Goal: Transaction & Acquisition: Obtain resource

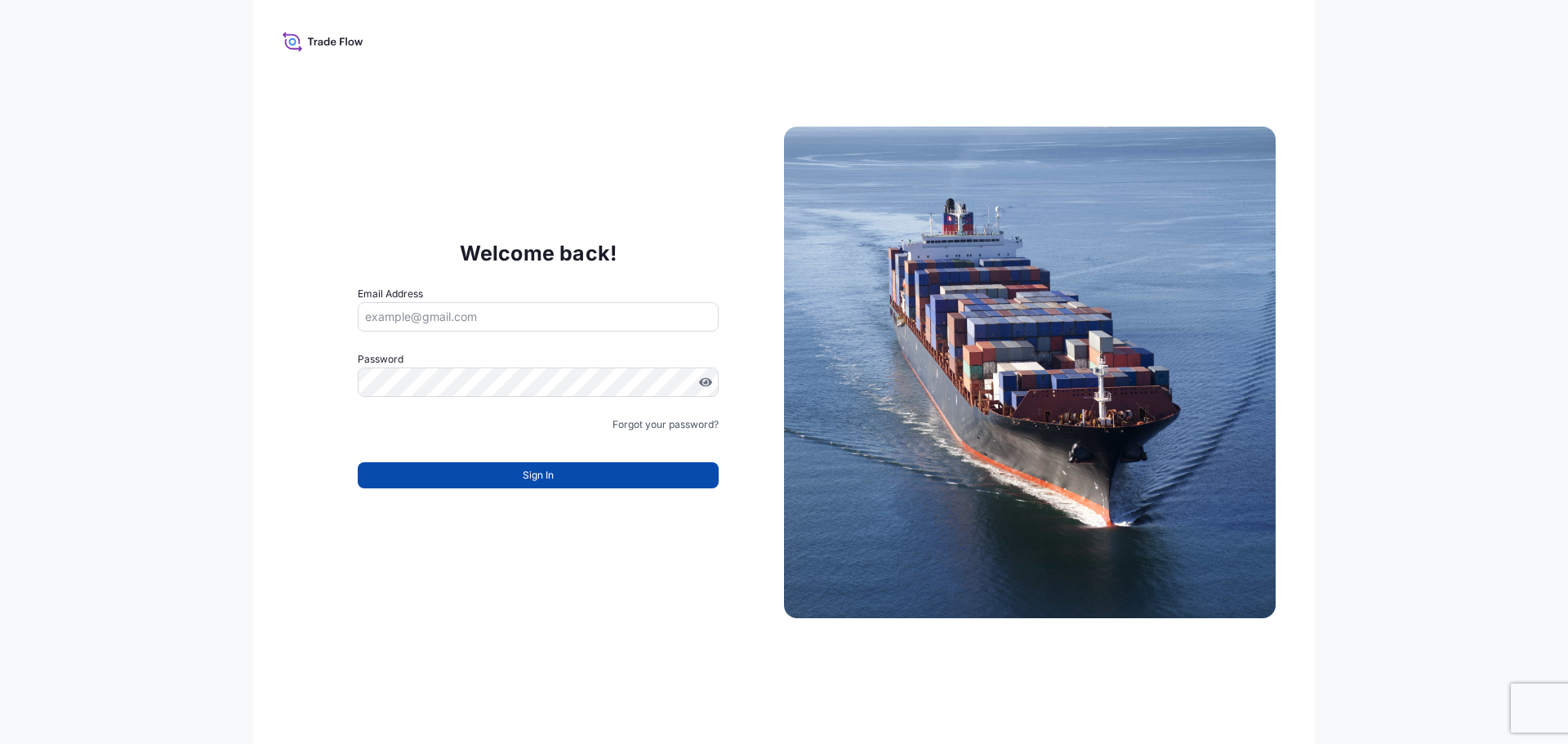
type input "[EMAIL_ADDRESS][DOMAIN_NAME]"
click at [556, 478] on button "Sign In" at bounding box center [538, 476] width 361 height 26
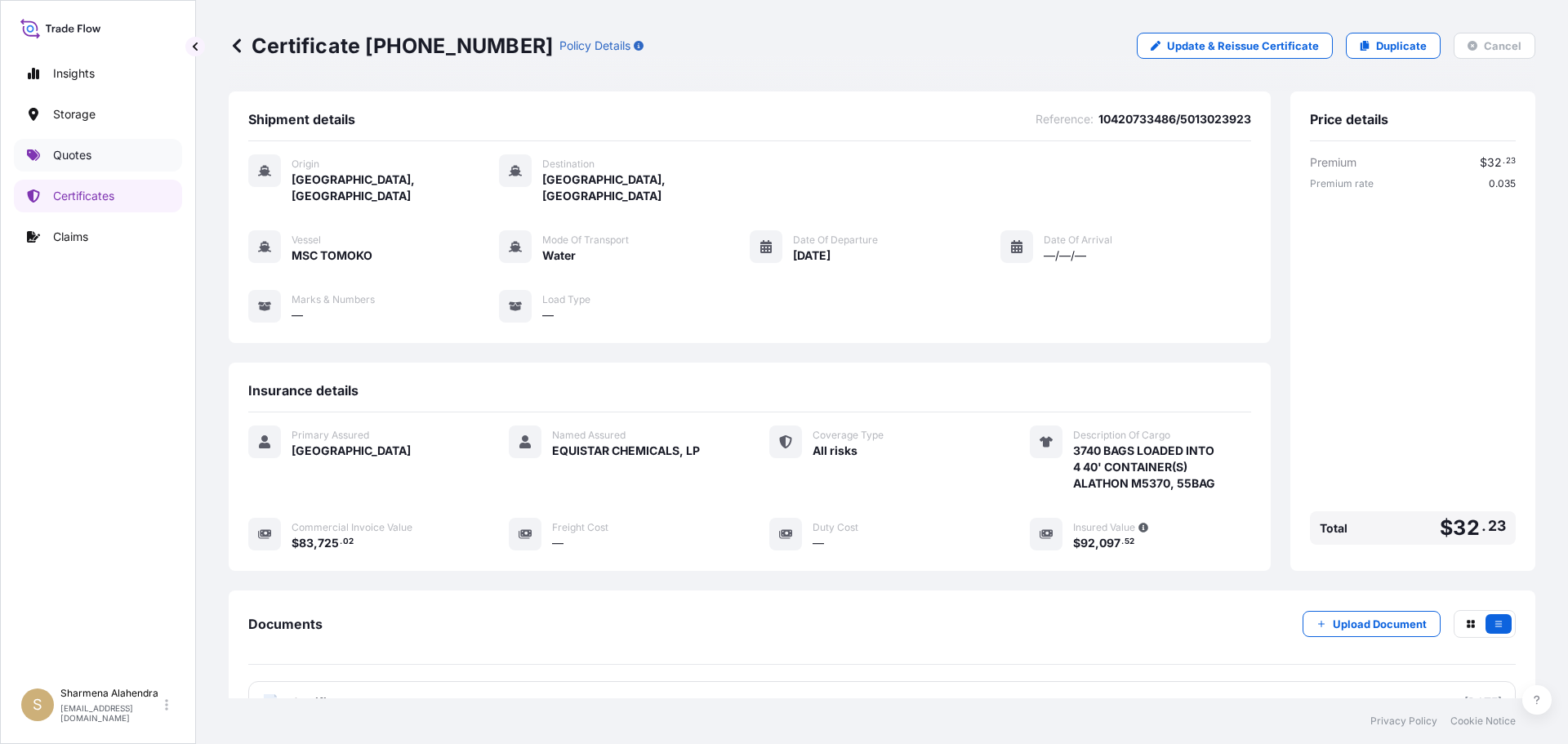
click at [64, 163] on link "Quotes" at bounding box center [98, 155] width 168 height 32
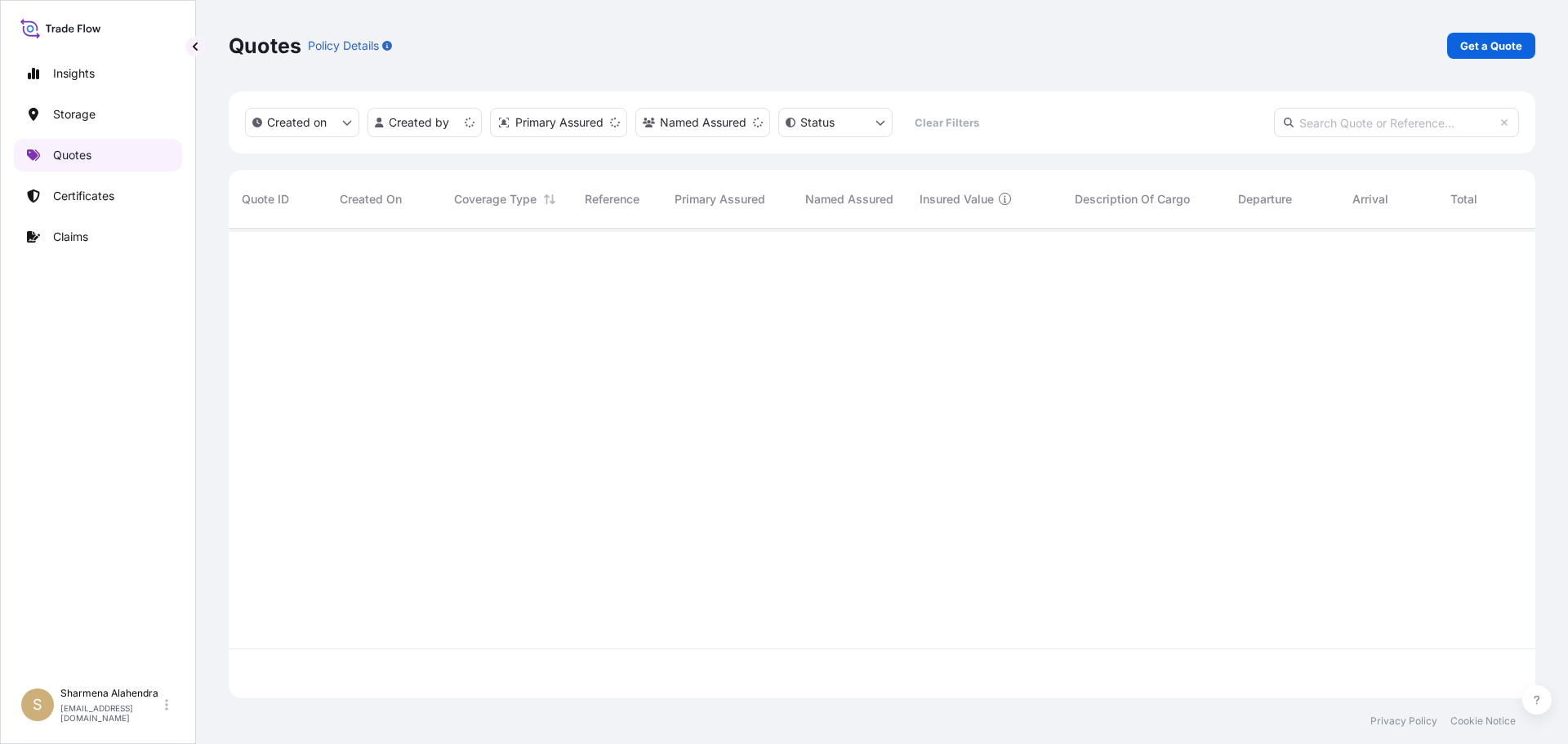
scroll to position [466, 1294]
click at [1477, 51] on p "Get a Quote" at bounding box center [1491, 45] width 62 height 17
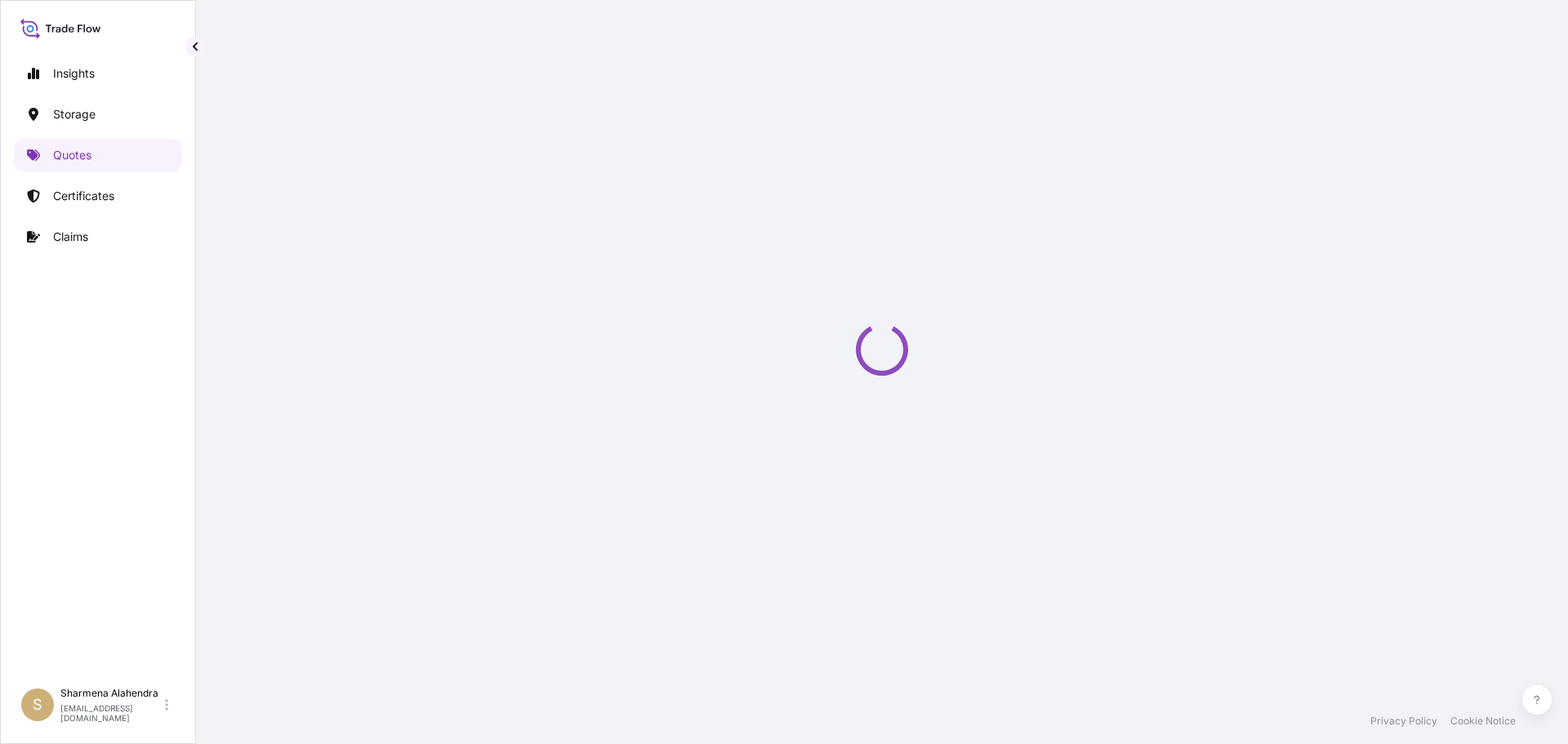
select select "Water"
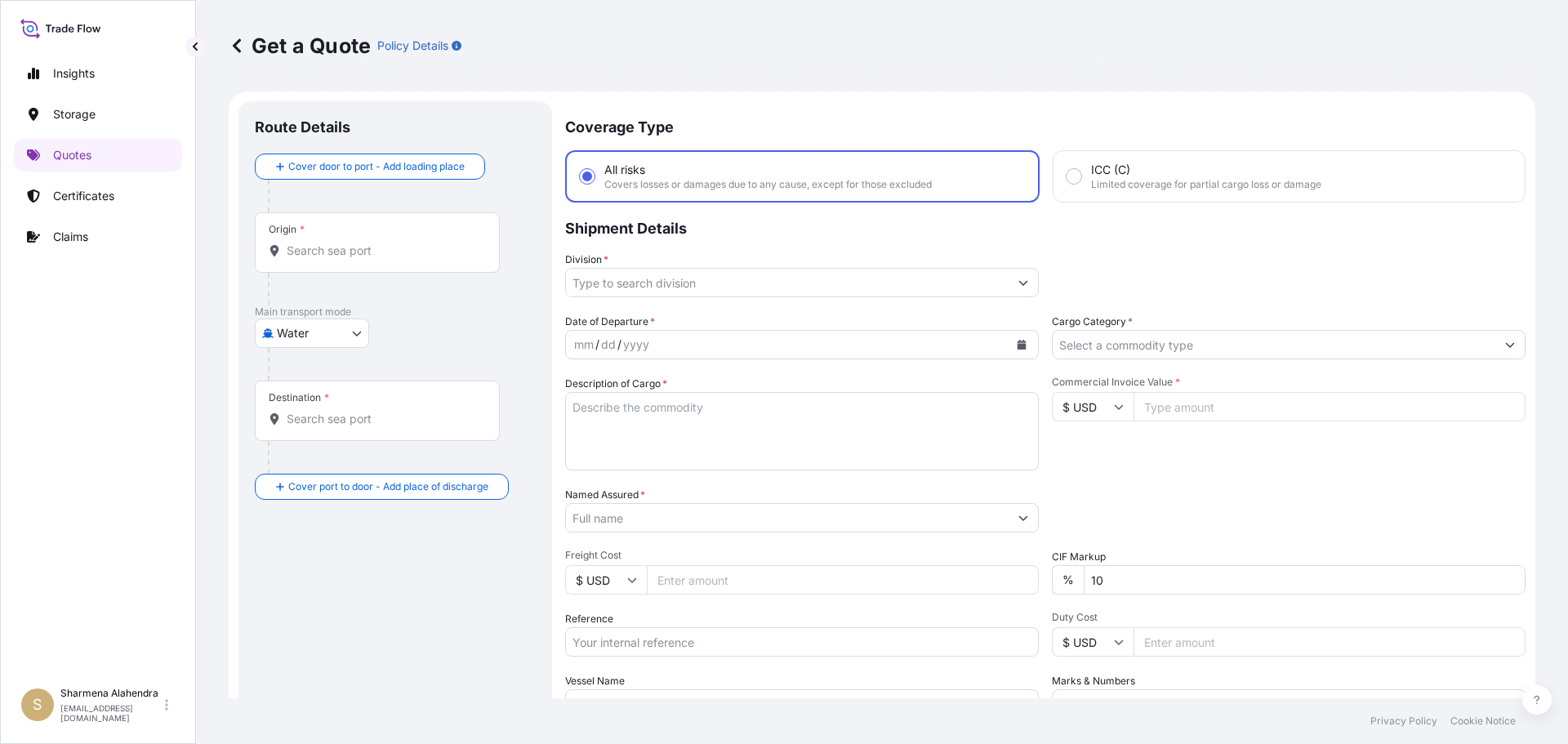
scroll to position [26, 0]
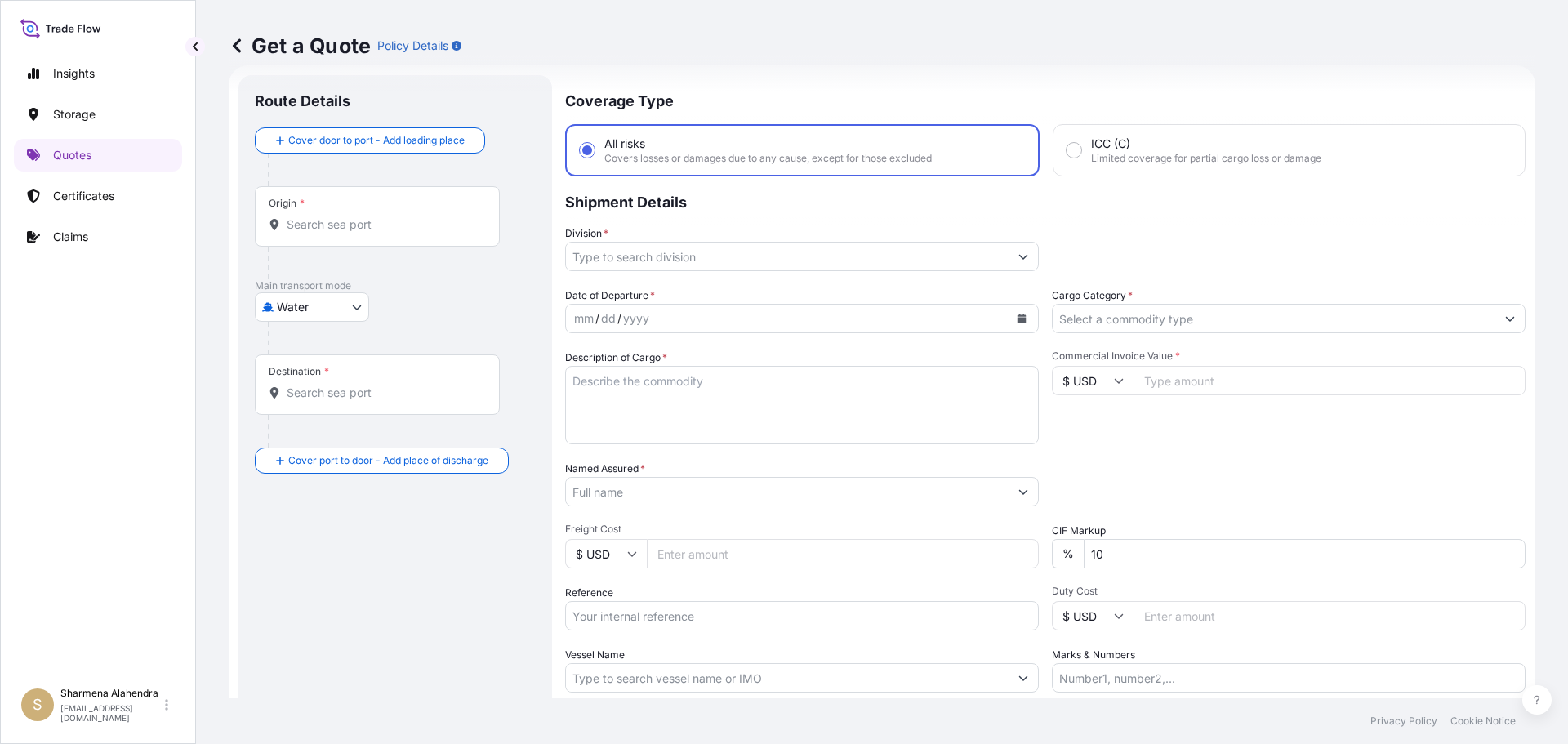
click at [880, 49] on div "Get a Quote Policy Details" at bounding box center [882, 45] width 1307 height 26
click at [299, 222] on input "Origin *" at bounding box center [383, 224] width 192 height 17
paste input "[GEOGRAPHIC_DATA], [GEOGRAPHIC_DATA]"
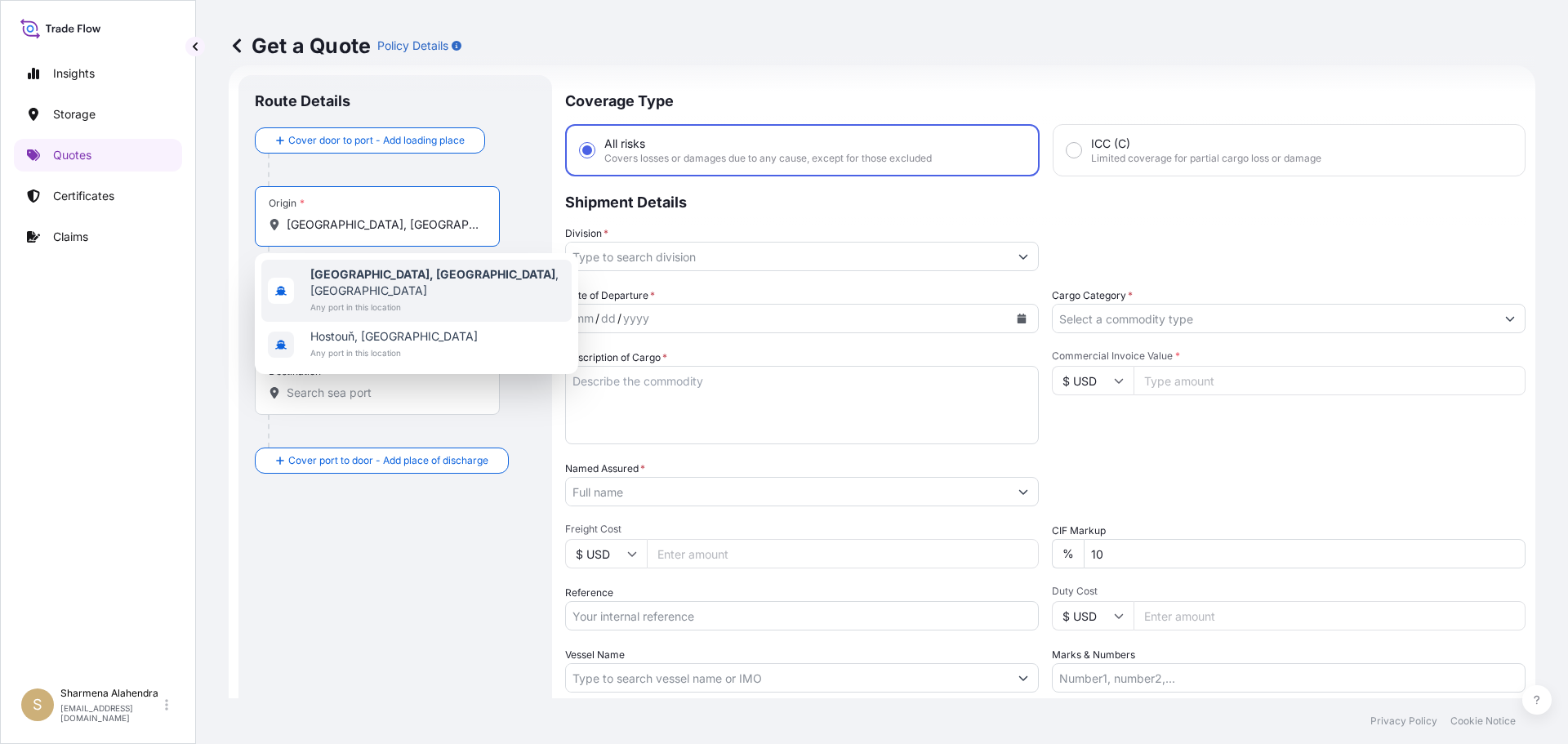
click at [387, 282] on span "[GEOGRAPHIC_DATA], [GEOGRAPHIC_DATA] , [GEOGRAPHIC_DATA]" at bounding box center [437, 282] width 254 height 32
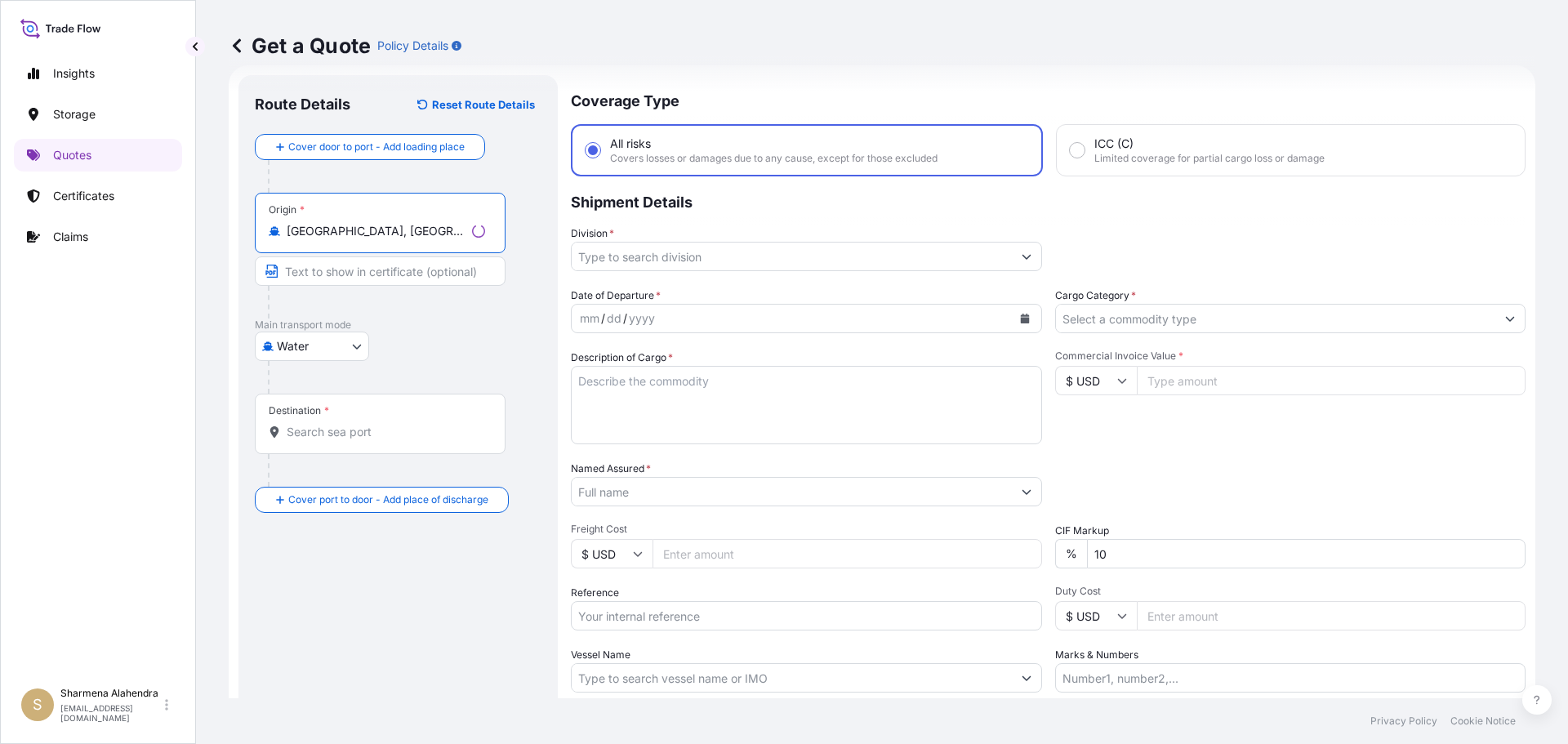
type input "[GEOGRAPHIC_DATA], [GEOGRAPHIC_DATA], [GEOGRAPHIC_DATA]"
click at [796, 85] on div "Get a Quote Policy Details" at bounding box center [882, 45] width 1307 height 92
paste input "[GEOGRAPHIC_DATA], [GEOGRAPHIC_DATA]"
click at [323, 433] on input "Destination *" at bounding box center [383, 432] width 192 height 17
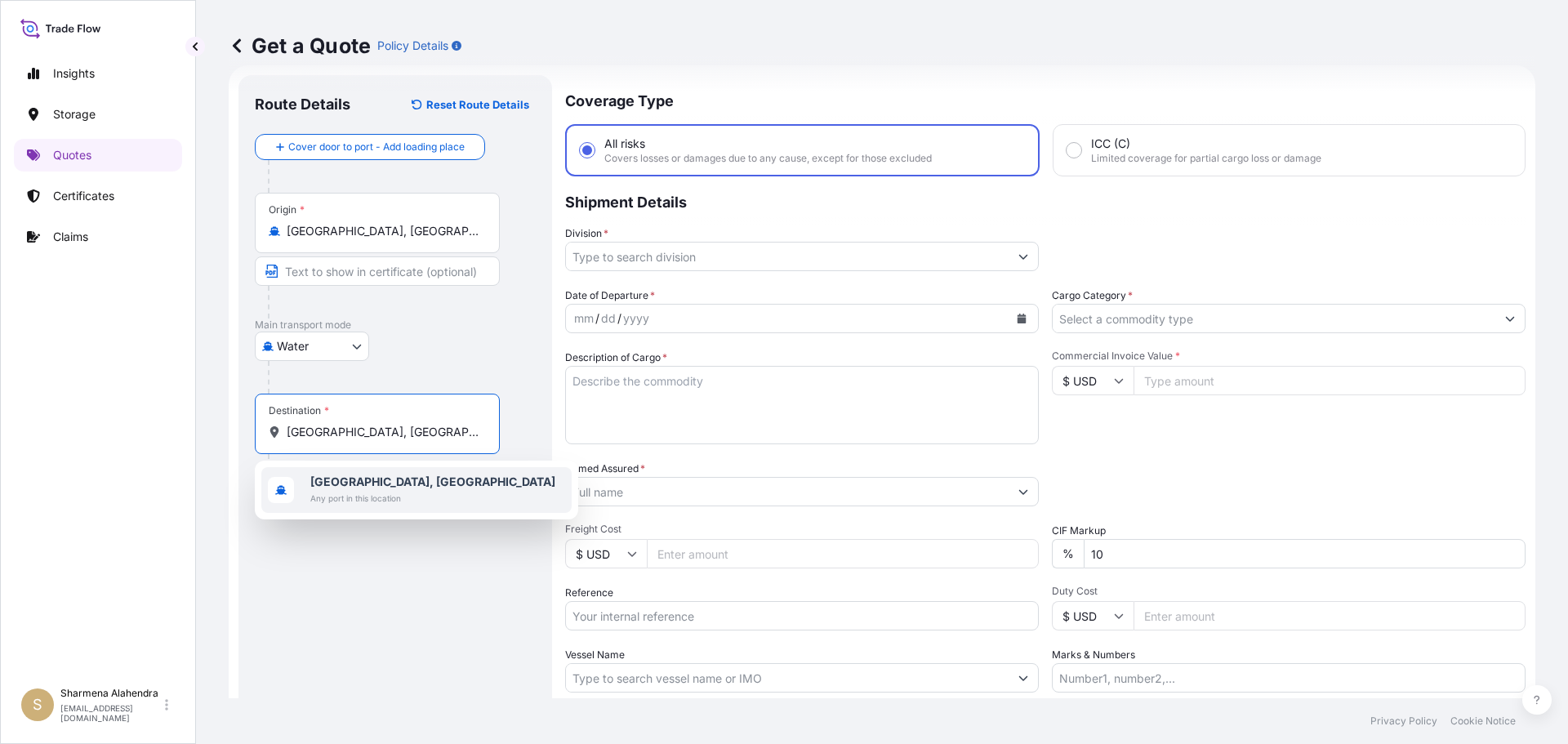
click at [372, 481] on b "[GEOGRAPHIC_DATA], [GEOGRAPHIC_DATA]" at bounding box center [433, 482] width 245 height 14
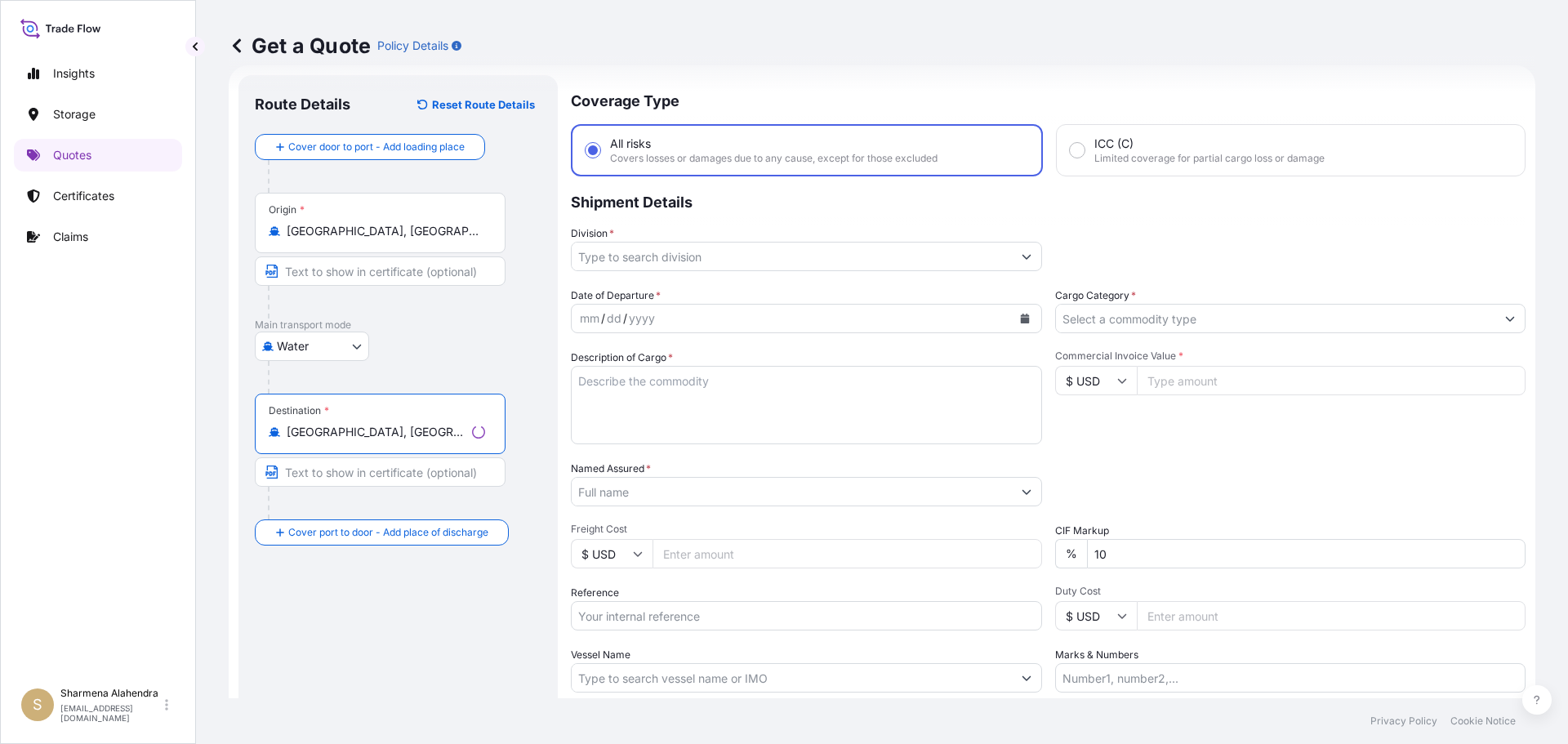
type input "[GEOGRAPHIC_DATA], [GEOGRAPHIC_DATA]"
click at [871, 250] on input "Division *" at bounding box center [791, 256] width 440 height 30
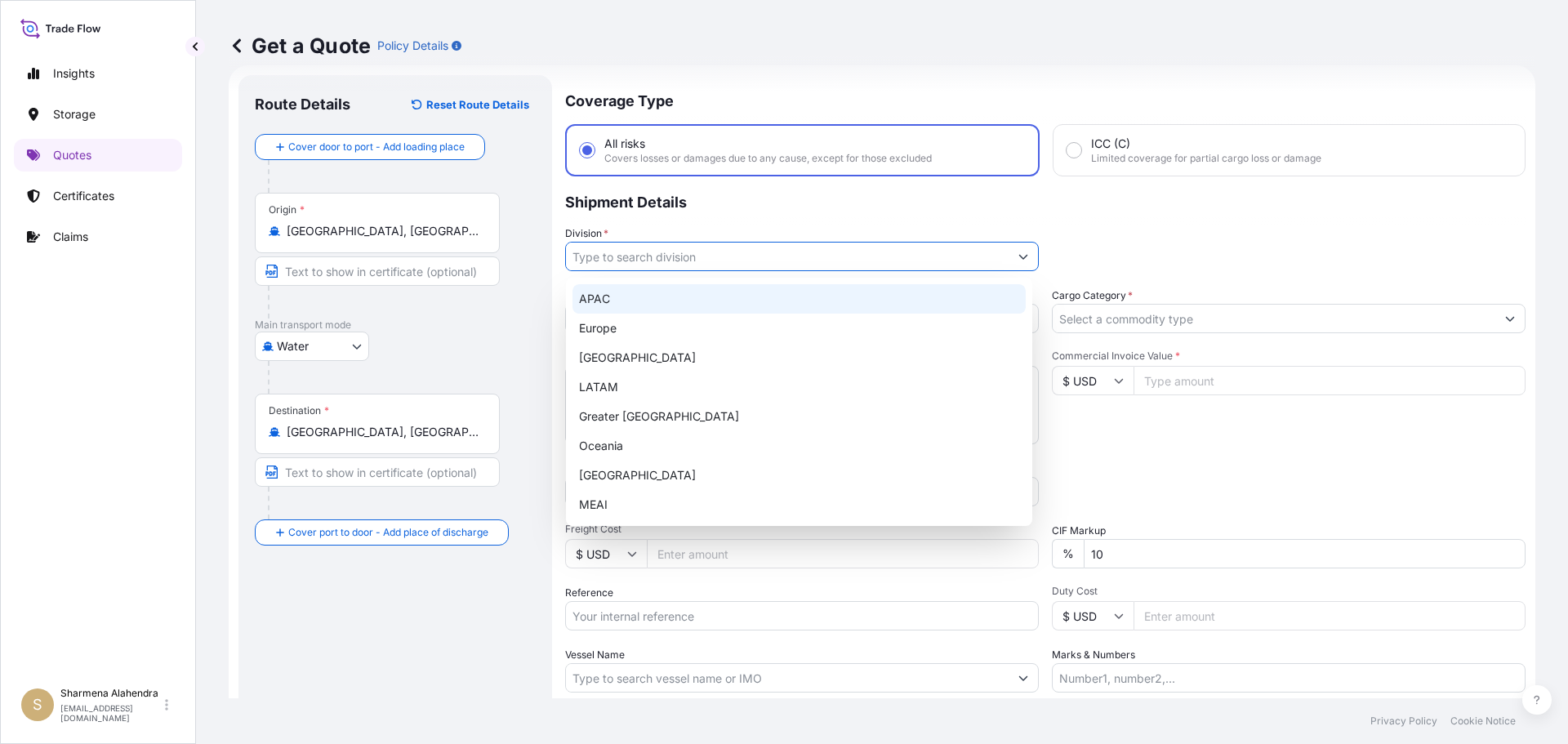
click at [602, 299] on div "APAC" at bounding box center [799, 299] width 453 height 30
type input "APAC"
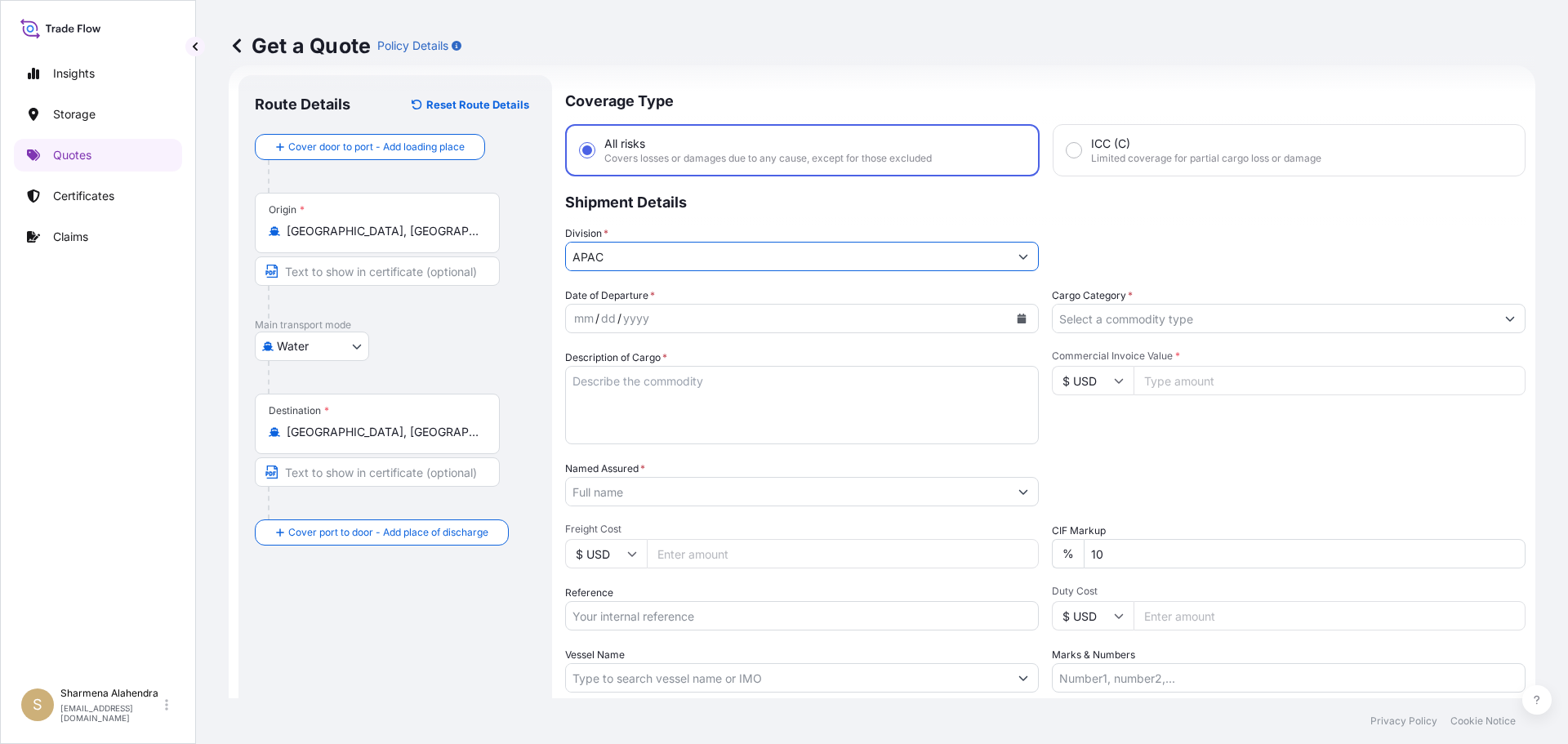
click at [1017, 313] on button "Calendar" at bounding box center [1021, 318] width 26 height 26
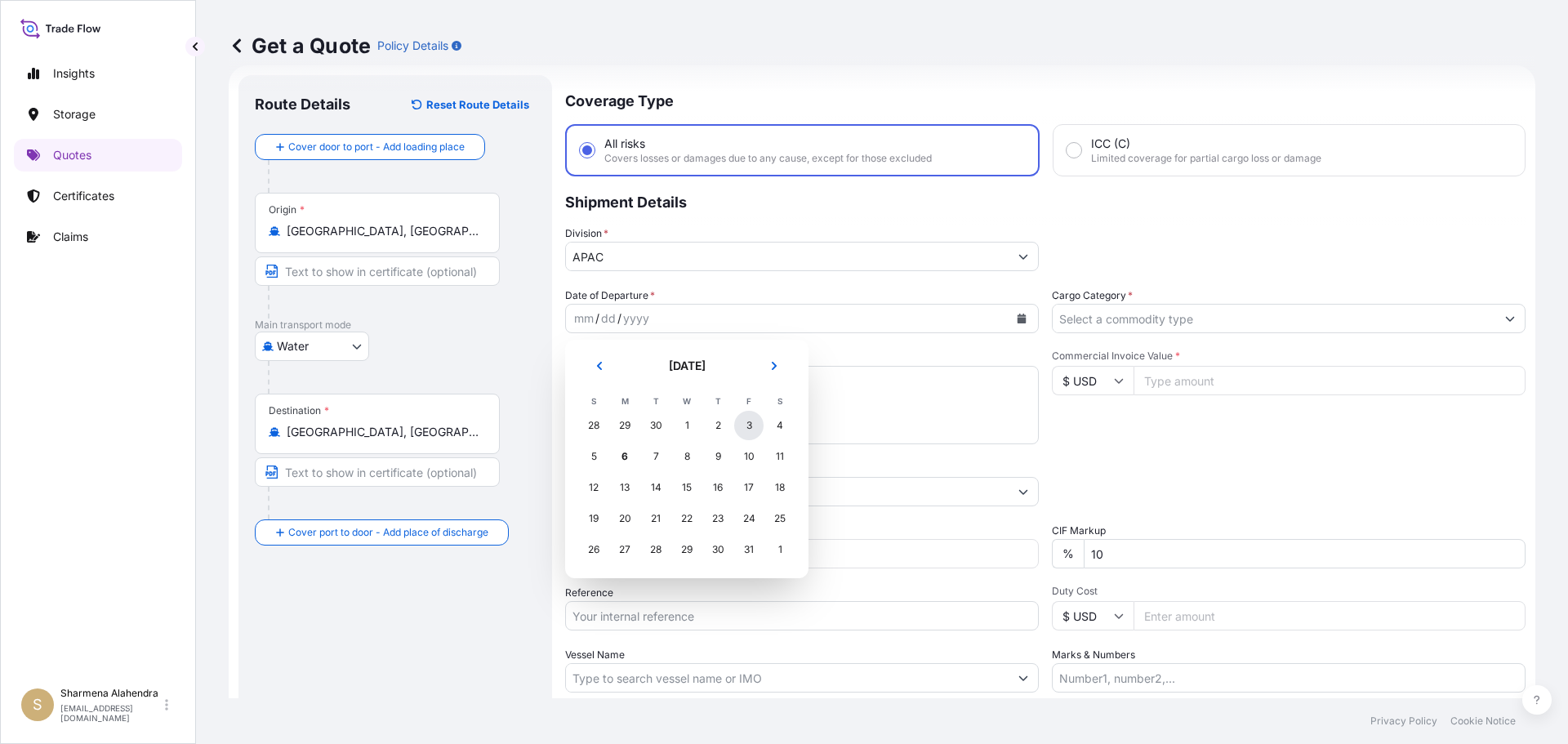
click at [752, 425] on div "3" at bounding box center [749, 426] width 30 height 30
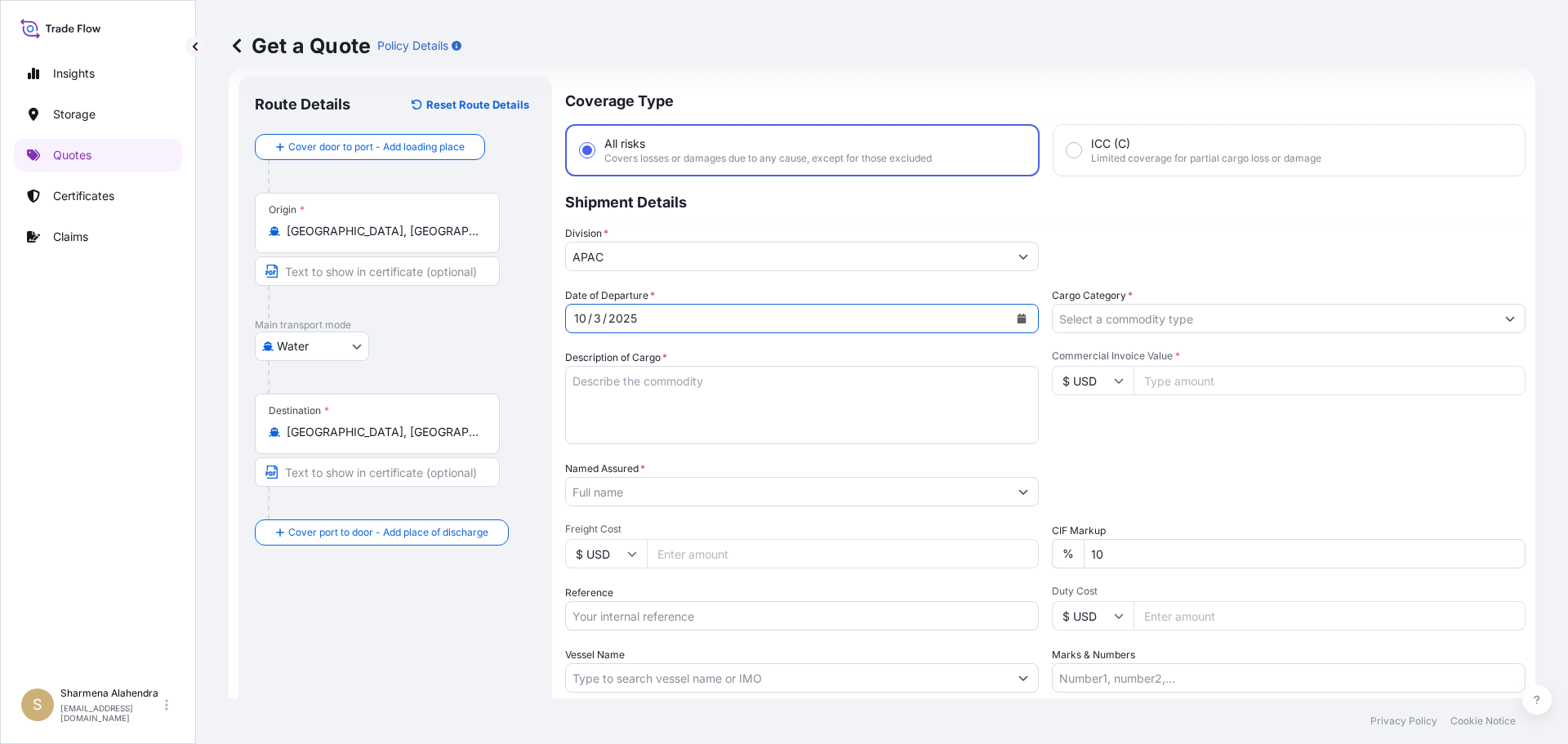
click at [687, 431] on textarea "Description of Cargo *" at bounding box center [802, 405] width 474 height 79
click at [879, 420] on textarea "Description of Cargo *" at bounding box center [802, 405] width 474 height 79
paste textarea "BAGS LOADED INTO 4 40' CONTAINER(S) ALATHON M5370, 55BAG"
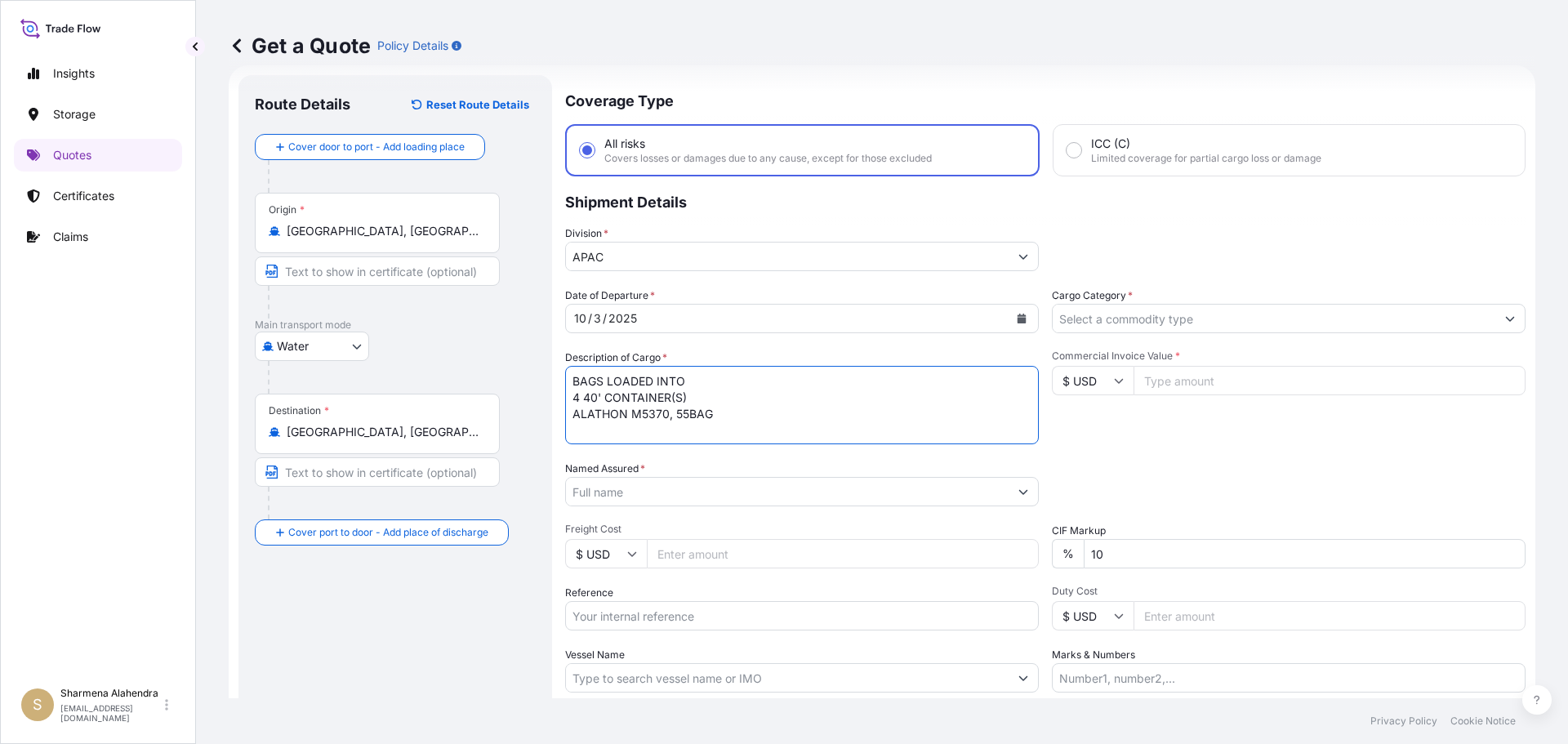
click at [574, 384] on textarea "BAGS LOADED INTO 4 40' CONTAINER(S) ALATHON M5370, 55BAG" at bounding box center [802, 405] width 474 height 79
type textarea "3740 BAGS LOADED INTO 4 40' CONTAINER(S) ALATHON M5370, 55BAG"
click at [847, 491] on input "Named Assured *" at bounding box center [787, 491] width 443 height 30
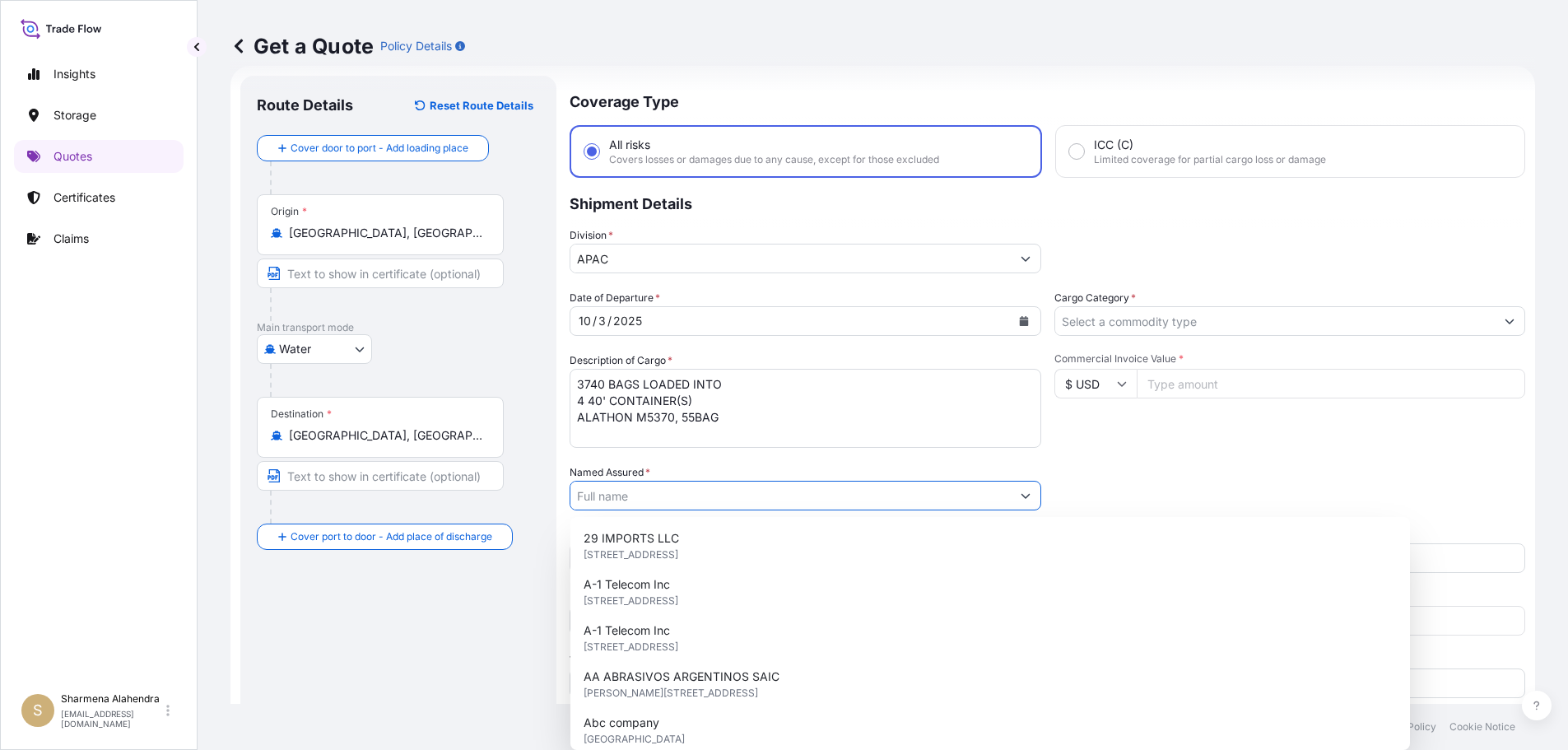
paste input "EQUISTAR CHEMICALS, LP"
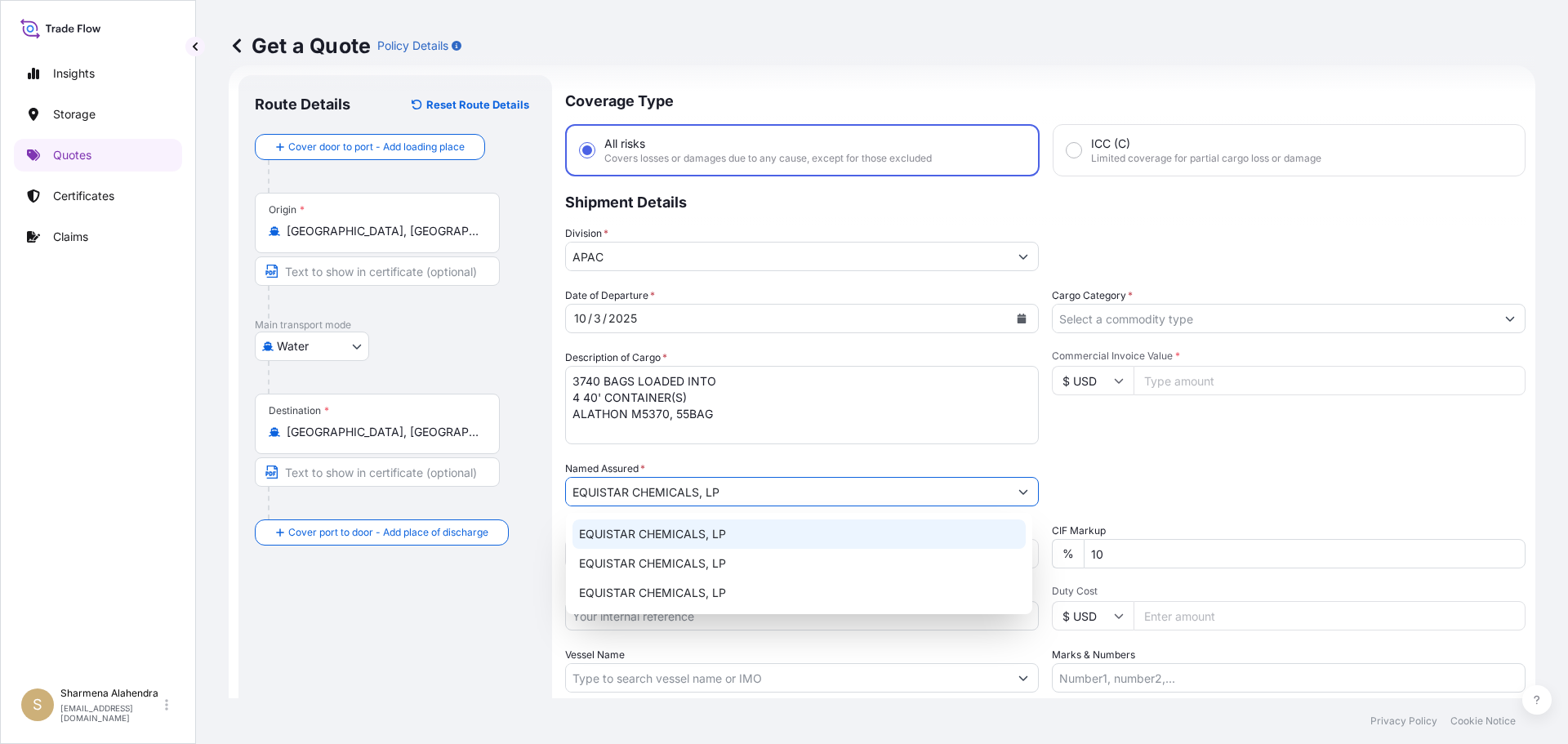
click at [666, 539] on span "EQUISTAR CHEMICALS, LP" at bounding box center [652, 533] width 147 height 17
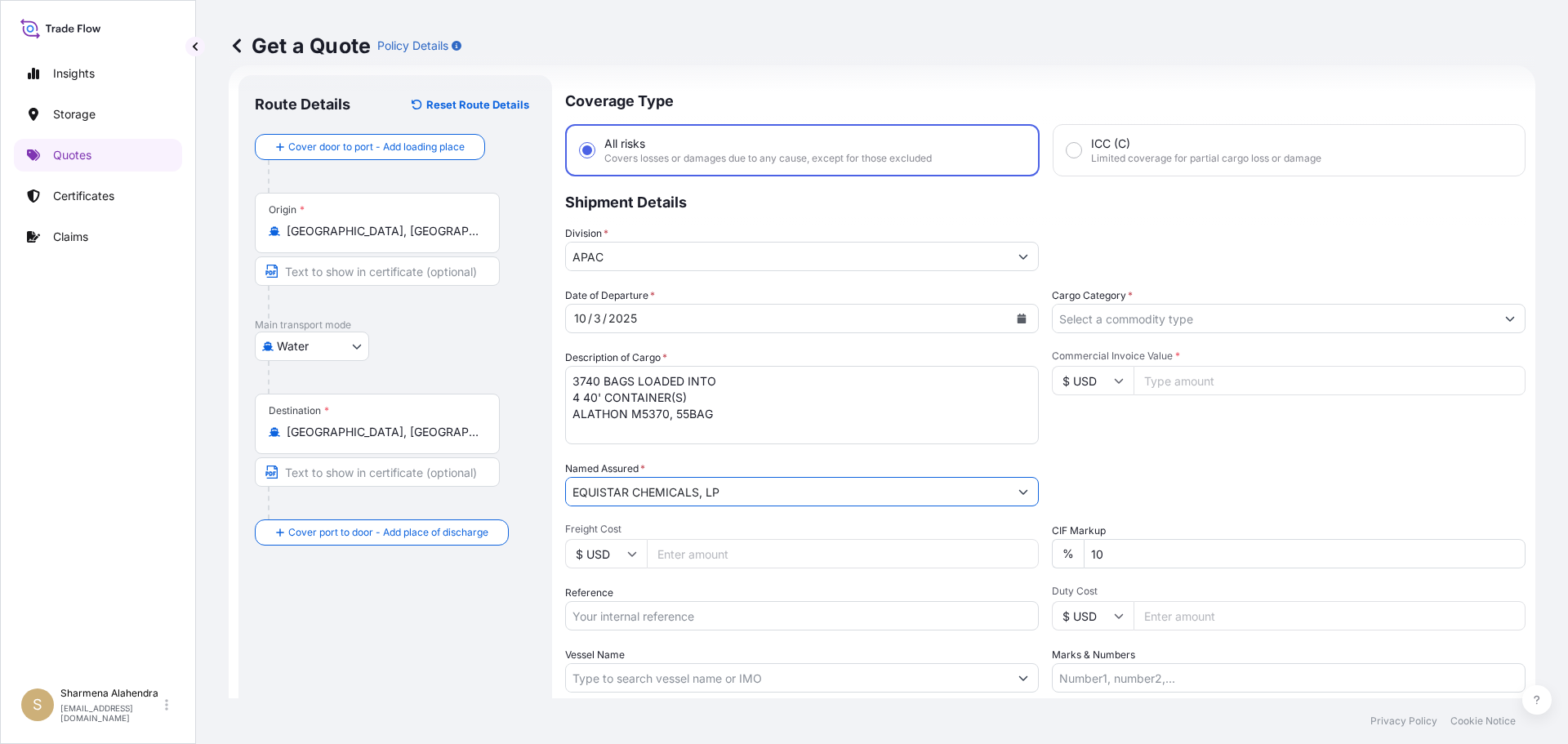
type input "EQUISTAR CHEMICALS, LP"
click at [702, 606] on input "Reference" at bounding box center [802, 615] width 474 height 30
paste input "10420875179"
paste input "5013178001"
type input "10420875179/5013178001"
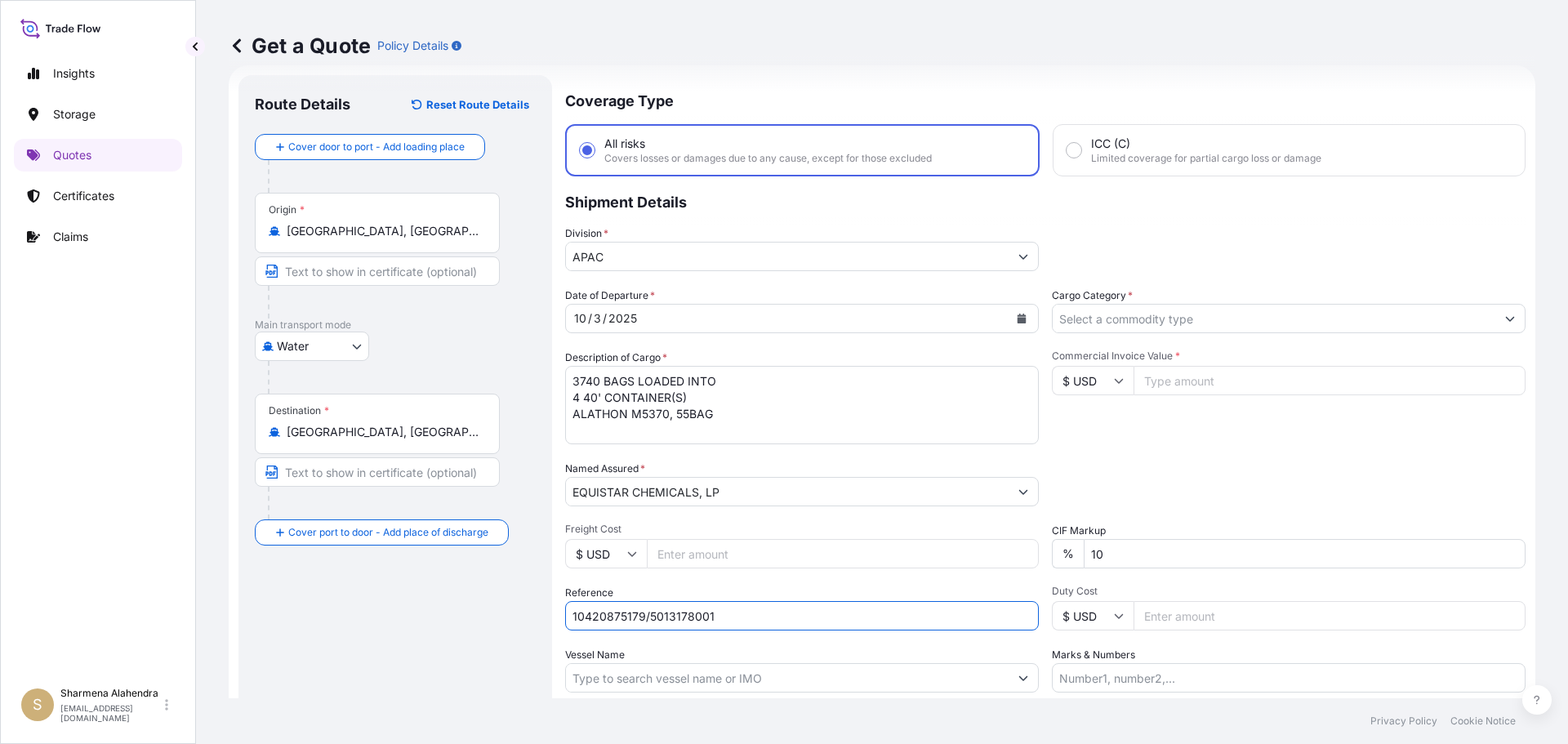
click at [699, 672] on input "Vessel Name" at bounding box center [787, 678] width 443 height 30
click at [875, 678] on input "Vessel Name" at bounding box center [787, 678] width 443 height 30
paste input "[PERSON_NAME]"
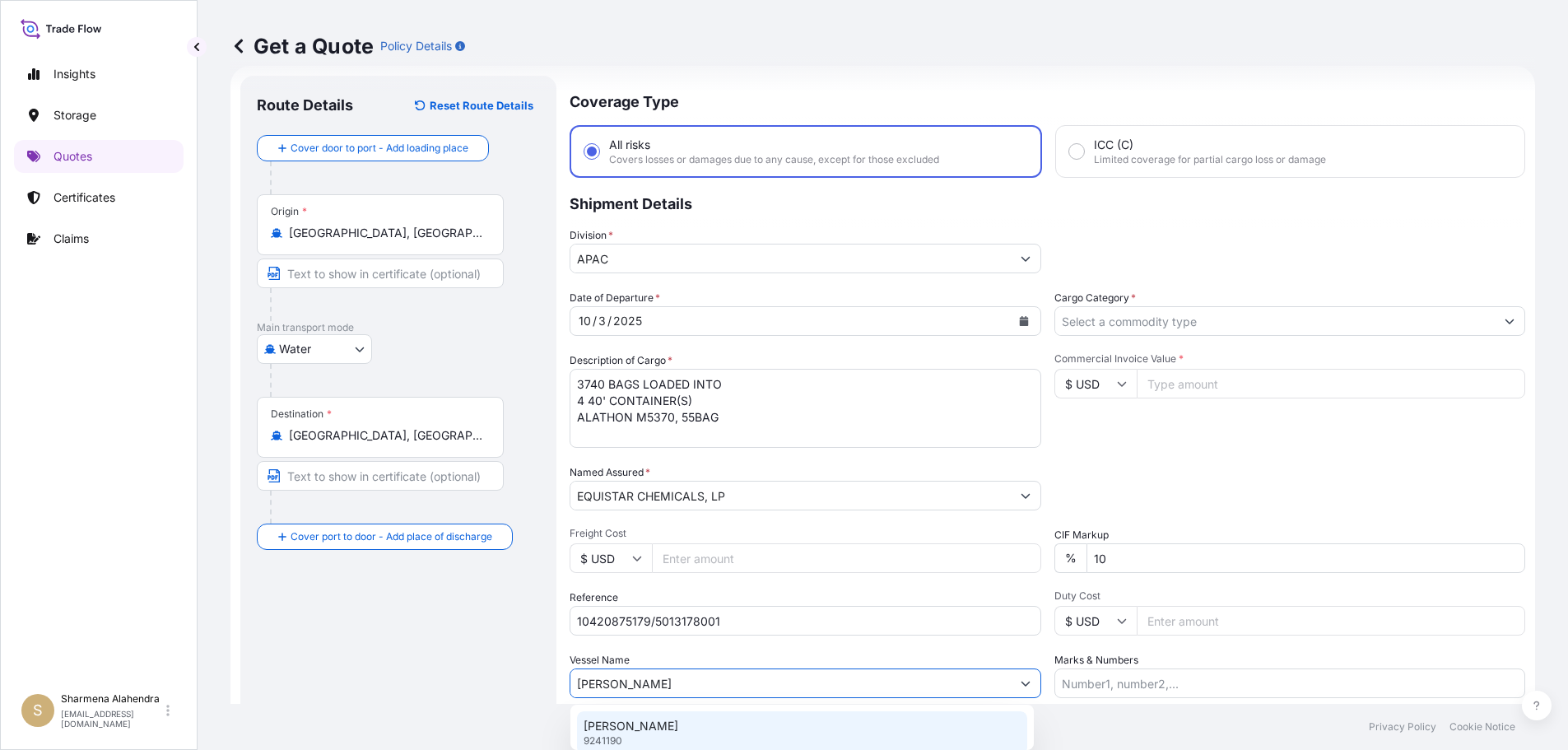
click at [628, 729] on p "[PERSON_NAME]" at bounding box center [630, 725] width 94 height 17
type input "[PERSON_NAME]"
click at [1138, 317] on input "Cargo Category *" at bounding box center [1284, 321] width 446 height 30
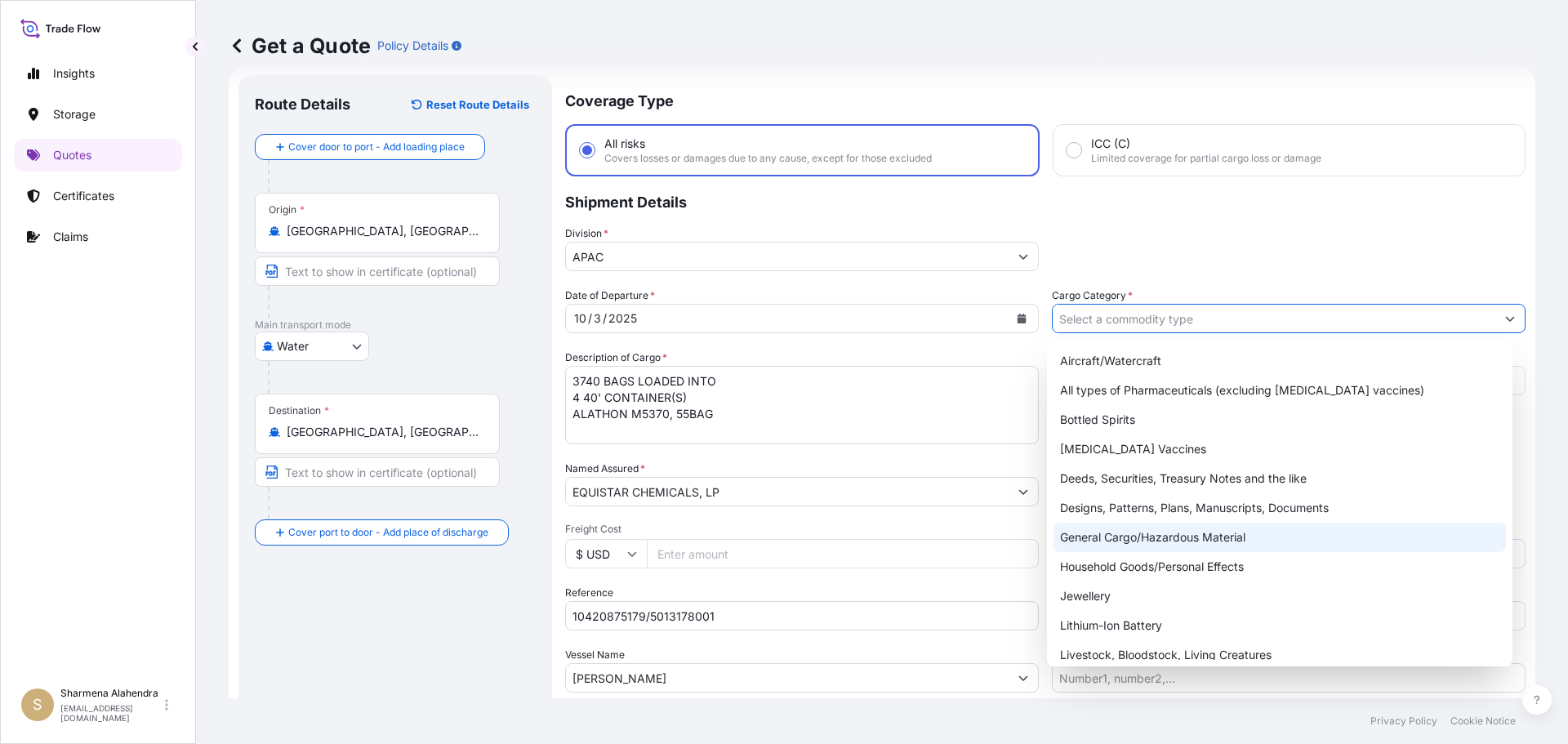
click at [1136, 531] on div "General Cargo/Hazardous Material" at bounding box center [1280, 538] width 453 height 30
type input "General Cargo/Hazardous Material"
click at [1167, 538] on div "General Cargo/Hazardous Material" at bounding box center [1280, 538] width 453 height 30
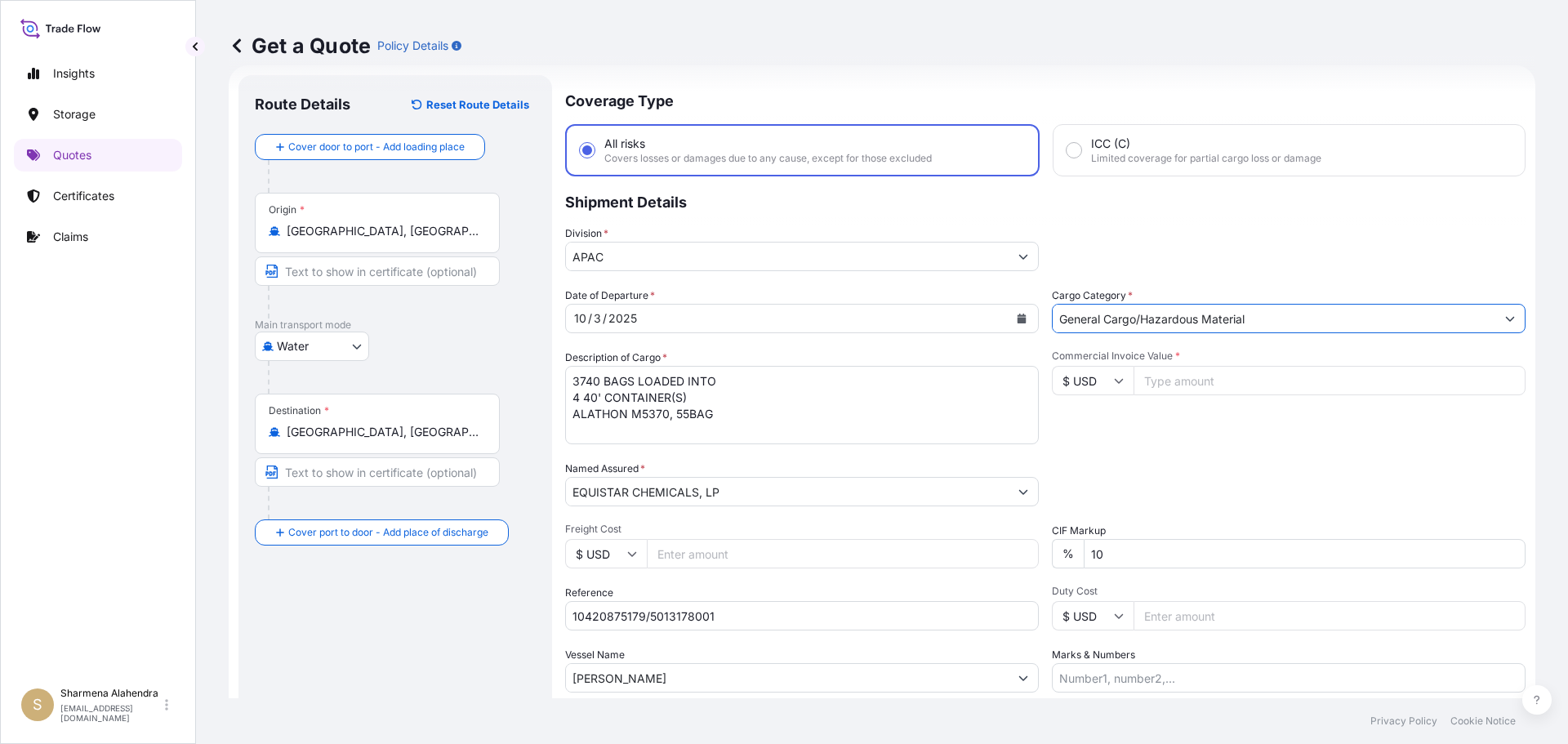
click at [1168, 372] on input "Commercial Invoice Value *" at bounding box center [1329, 380] width 392 height 30
paste input "76500"
click at [1187, 453] on div "Date of Departure * [DATE] Cargo Category * General Cargo/Hazardous Material De…" at bounding box center [1045, 490] width 960 height 405
click at [1192, 386] on input "76500" at bounding box center [1329, 380] width 392 height 30
type input "76500.00"
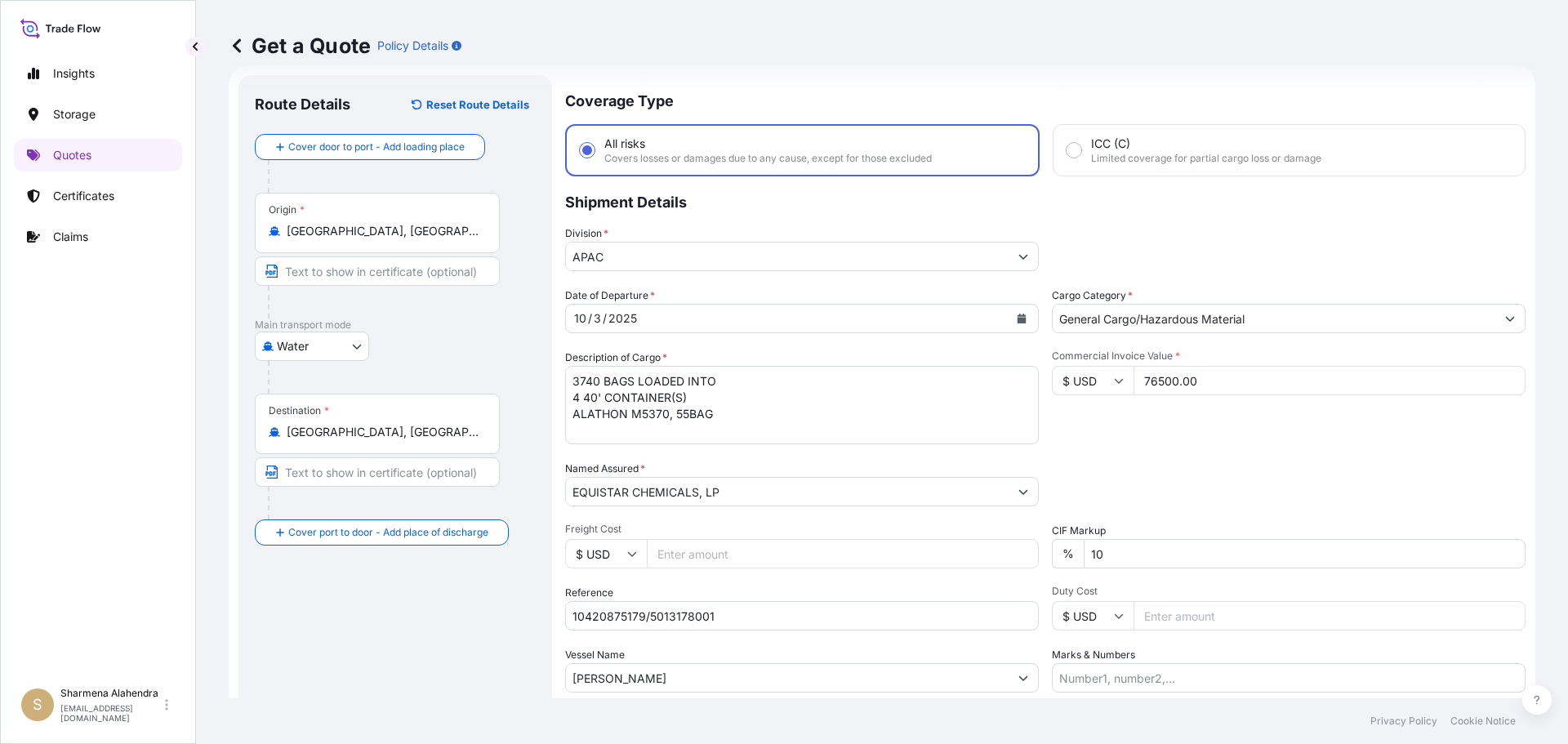
click at [1214, 441] on div "Commercial Invoice Value * $ USD 76500.00" at bounding box center [1289, 397] width 474 height 94
click at [1198, 456] on div "Date of Departure * [DATE] Cargo Category * General Cargo/Hazardous Material De…" at bounding box center [1045, 490] width 960 height 405
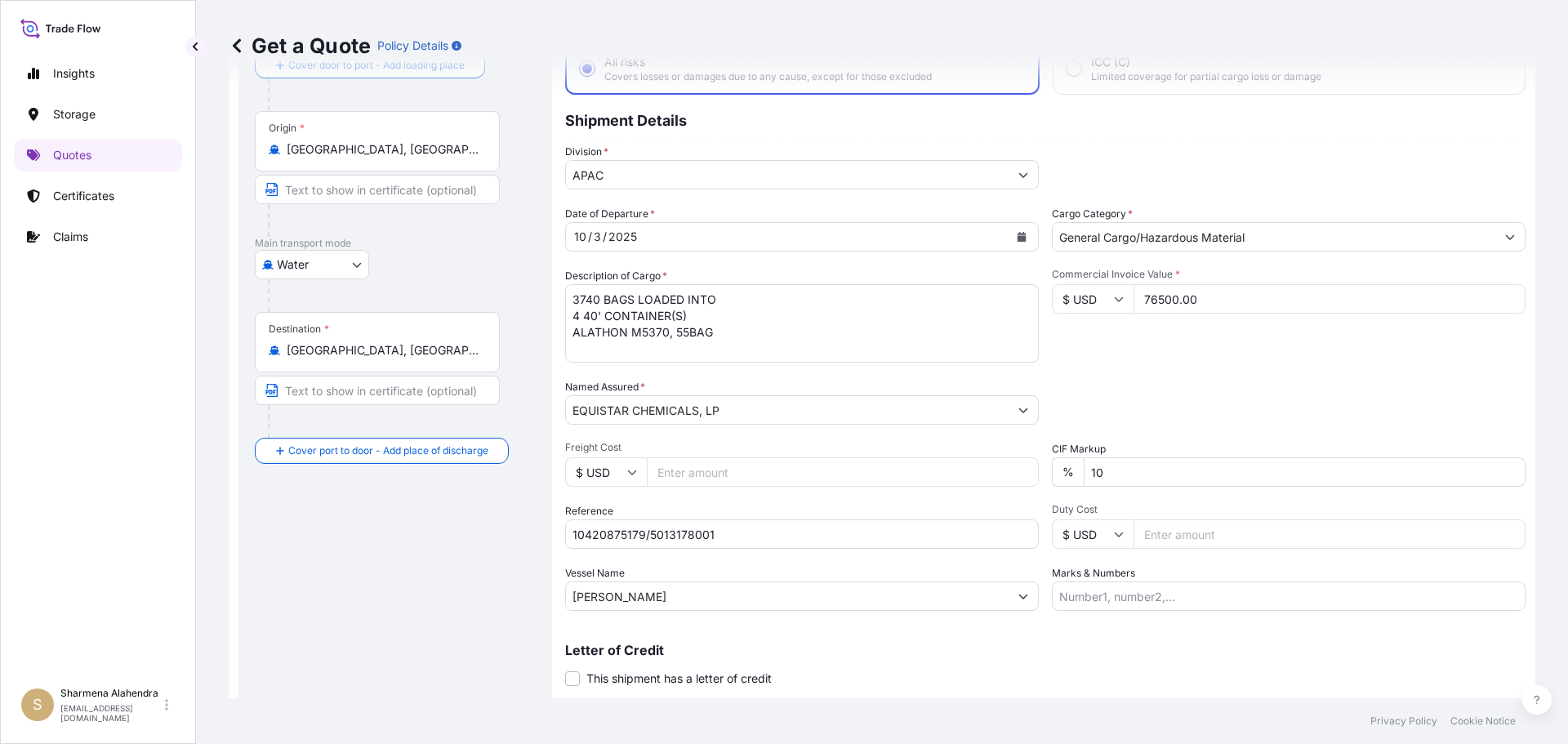
scroll to position [152, 0]
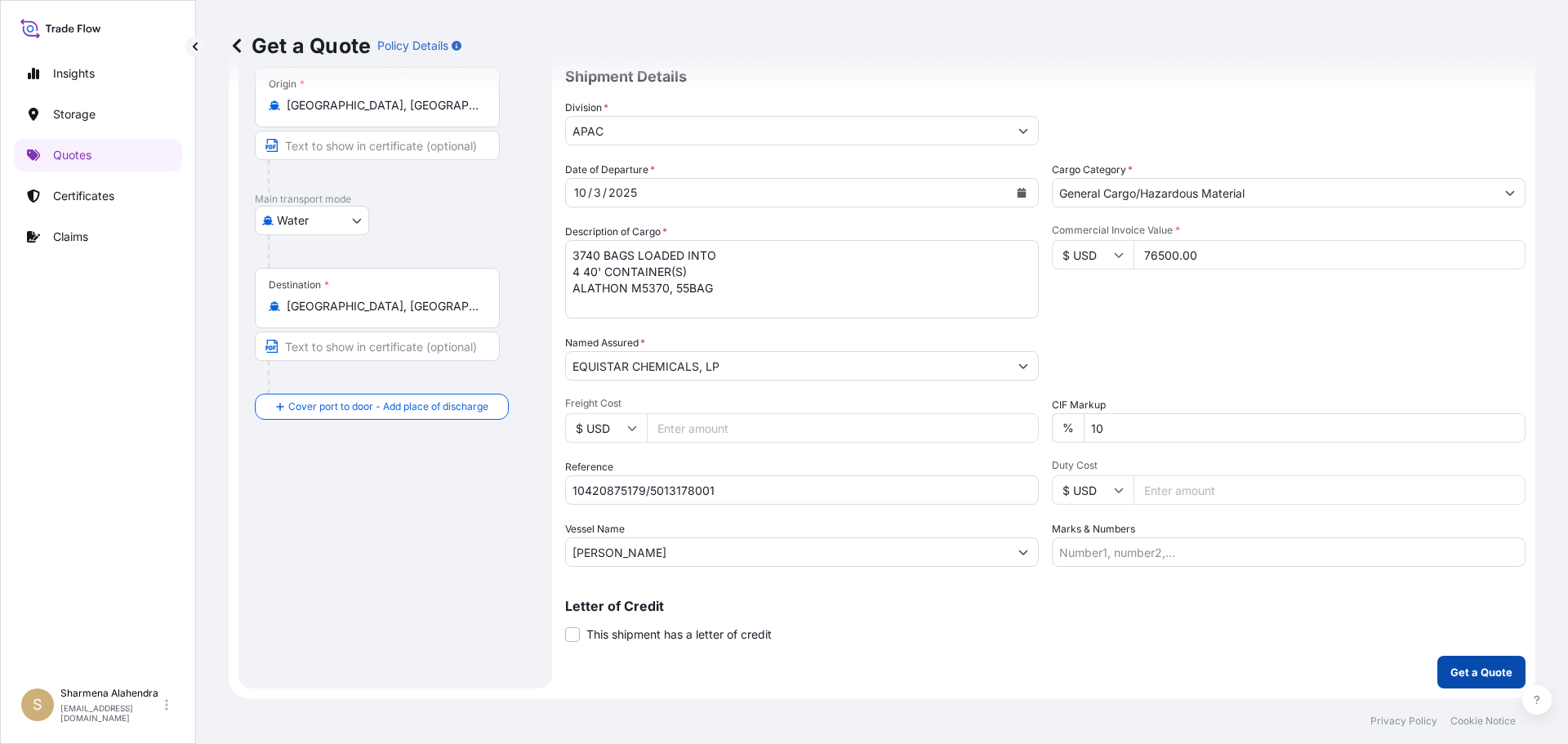
click at [1481, 669] on p "Get a Quote" at bounding box center [1481, 671] width 62 height 17
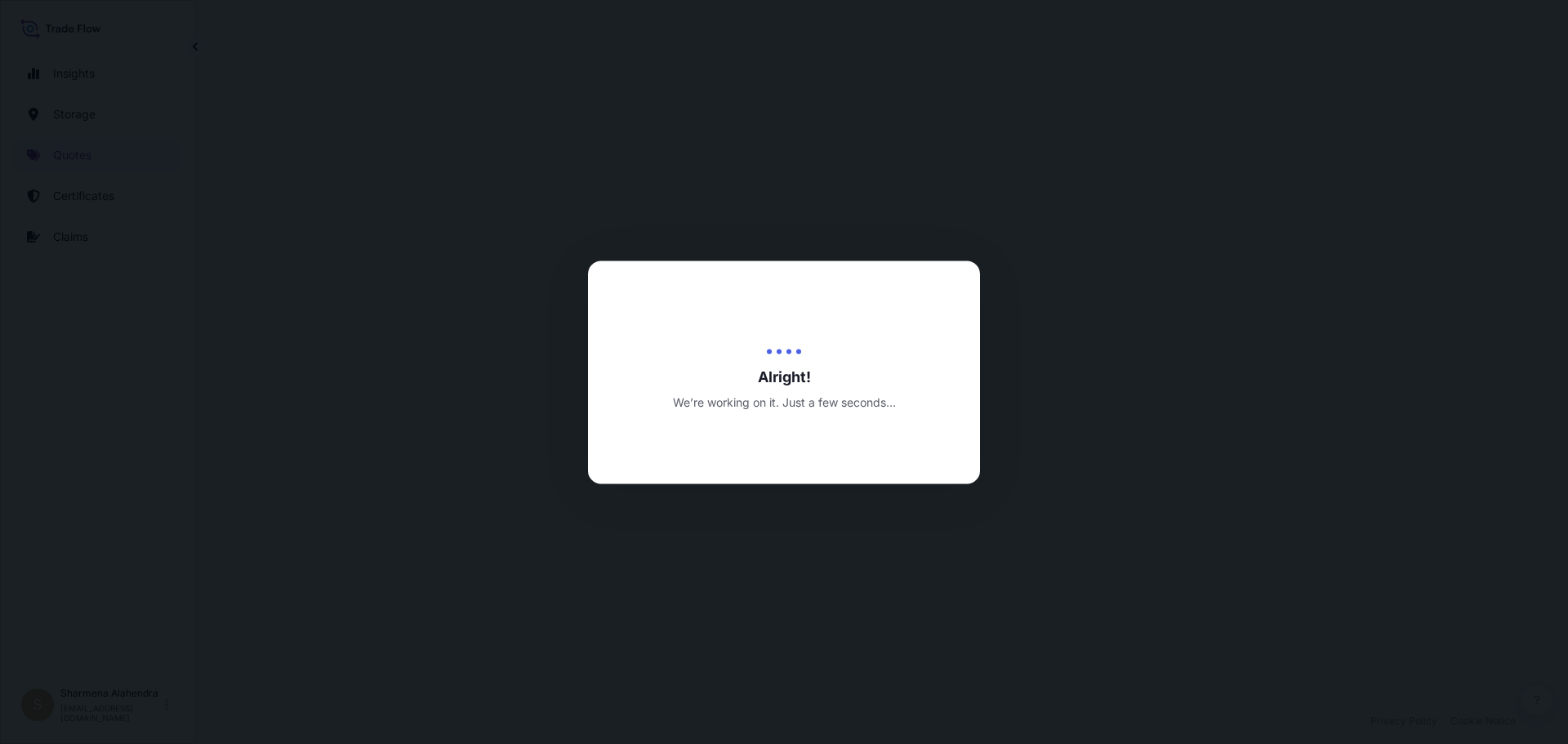
select select "Water"
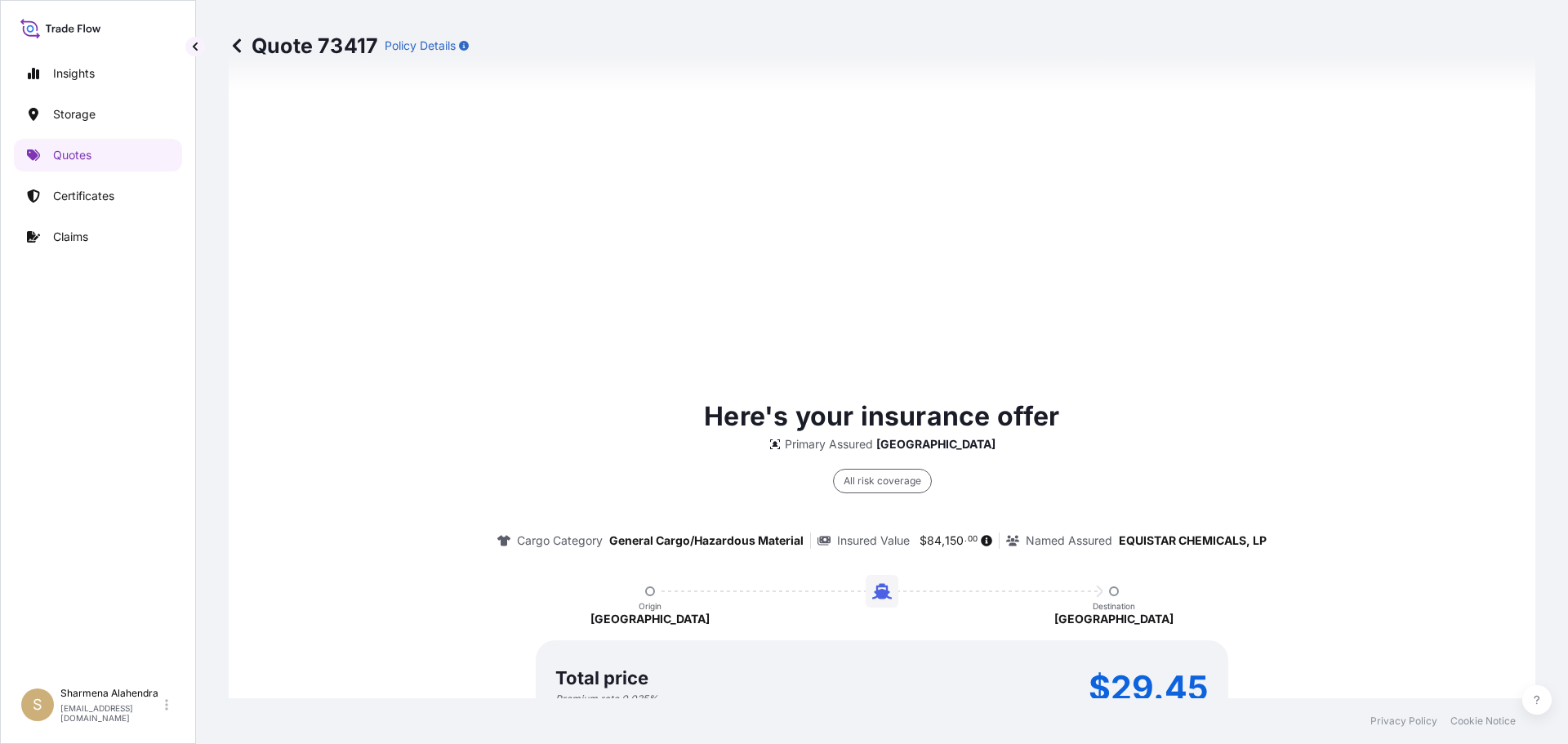
scroll to position [2334, 0]
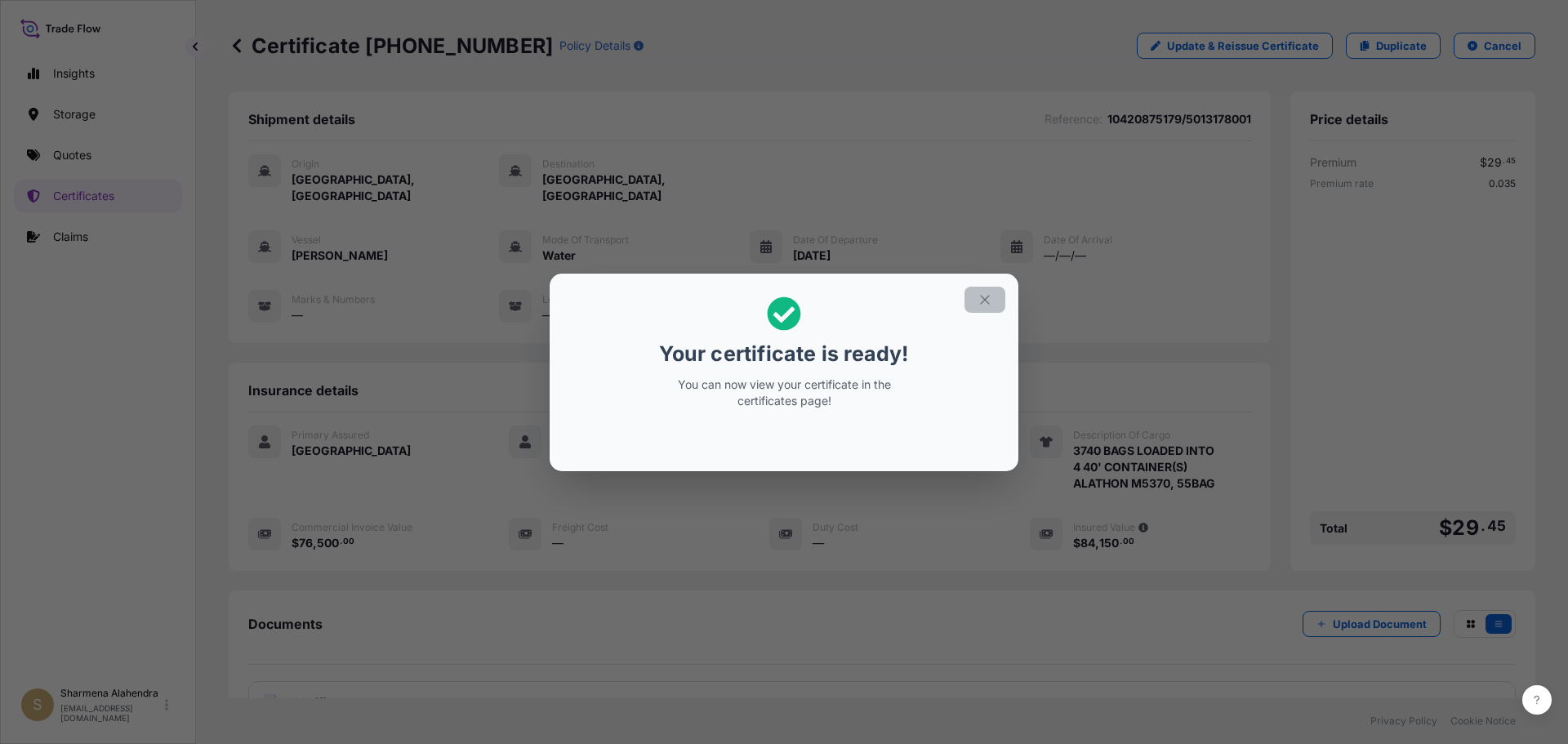
click at [982, 294] on icon "button" at bounding box center [985, 299] width 15 height 15
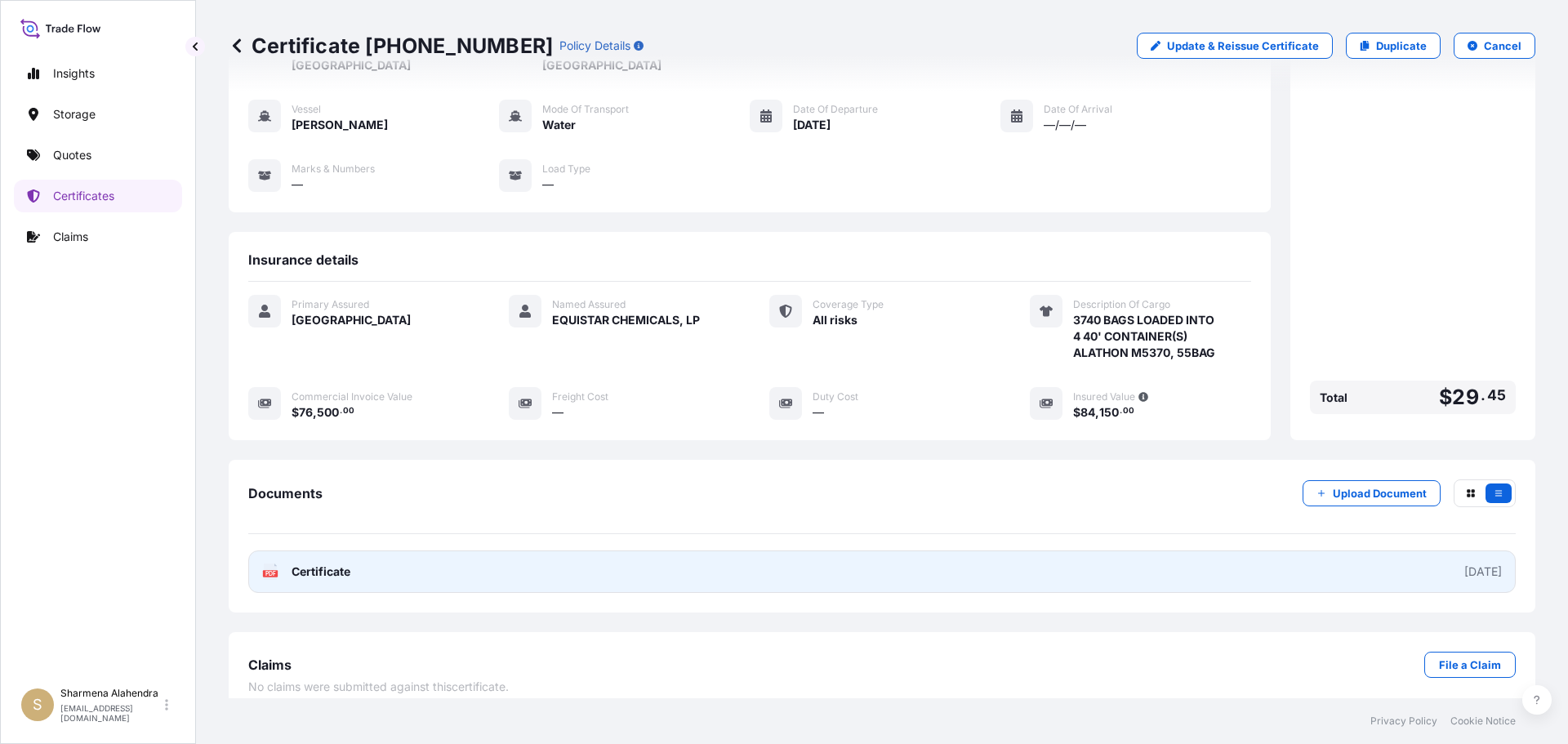
click at [664, 570] on link "PDF Certificate [DATE]" at bounding box center [882, 571] width 1267 height 43
